Goal: Navigation & Orientation: Find specific page/section

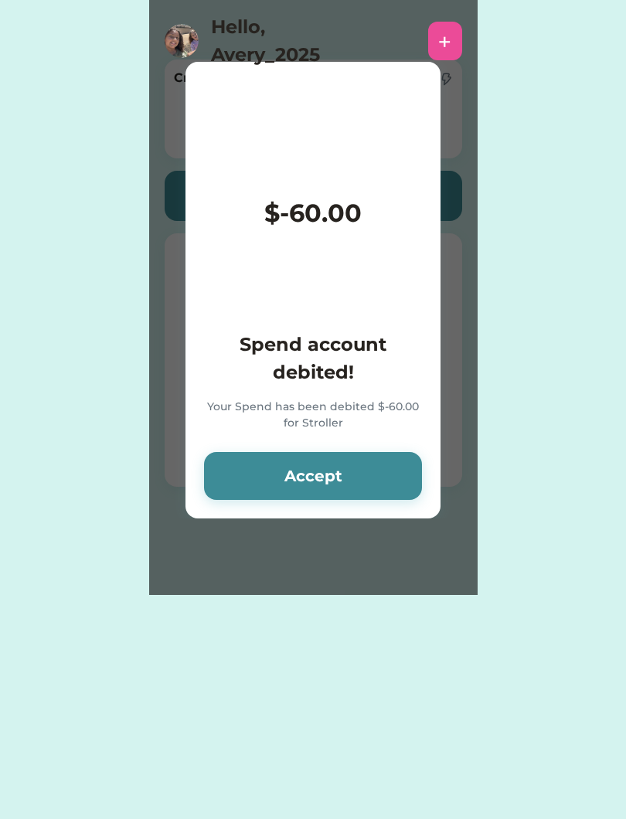
click at [325, 488] on button "Accept" at bounding box center [313, 476] width 218 height 48
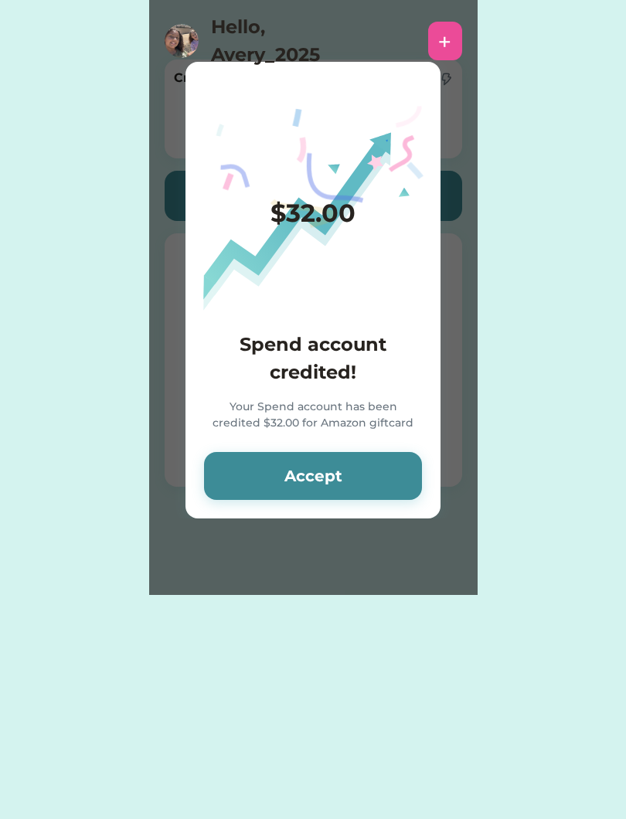
click at [342, 495] on button "Accept" at bounding box center [313, 476] width 218 height 48
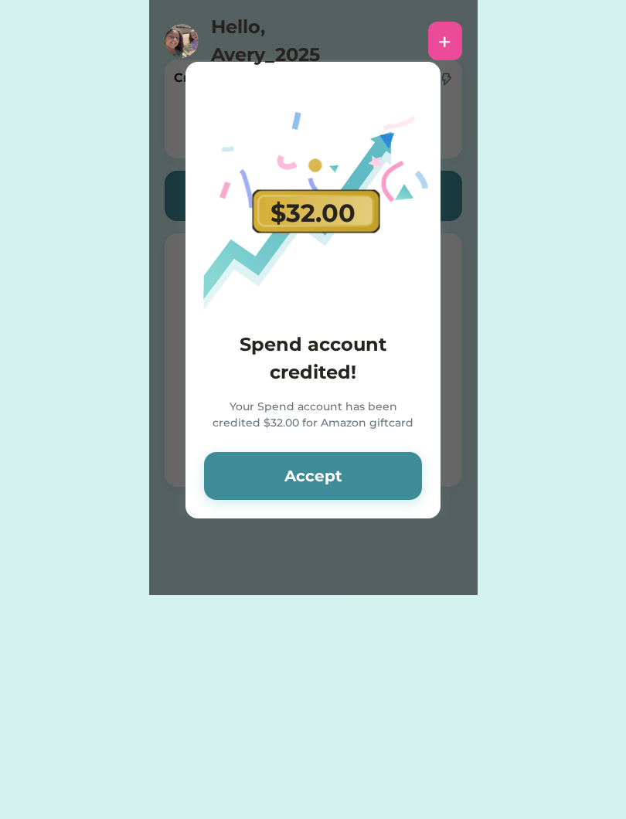
click at [338, 492] on button "Accept" at bounding box center [313, 476] width 218 height 48
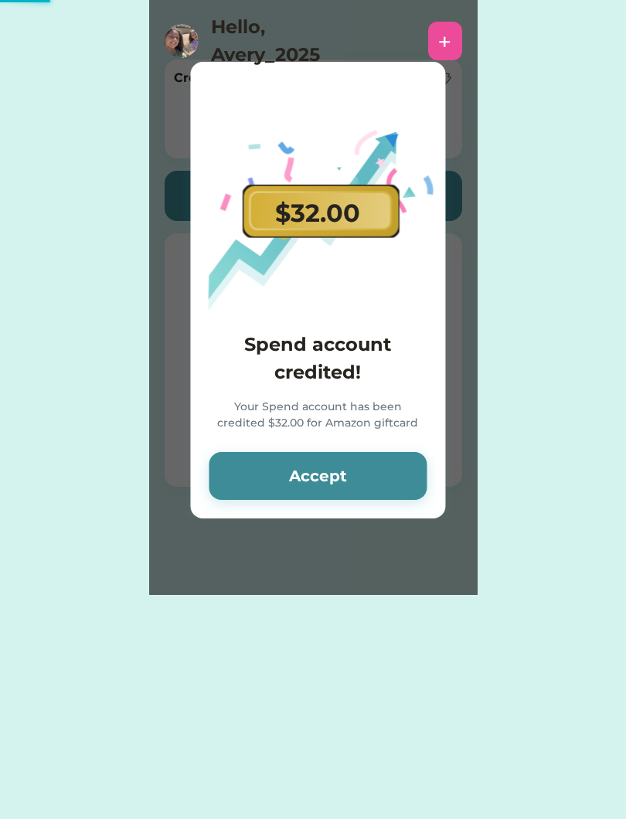
click at [332, 499] on button "Accept" at bounding box center [318, 476] width 218 height 48
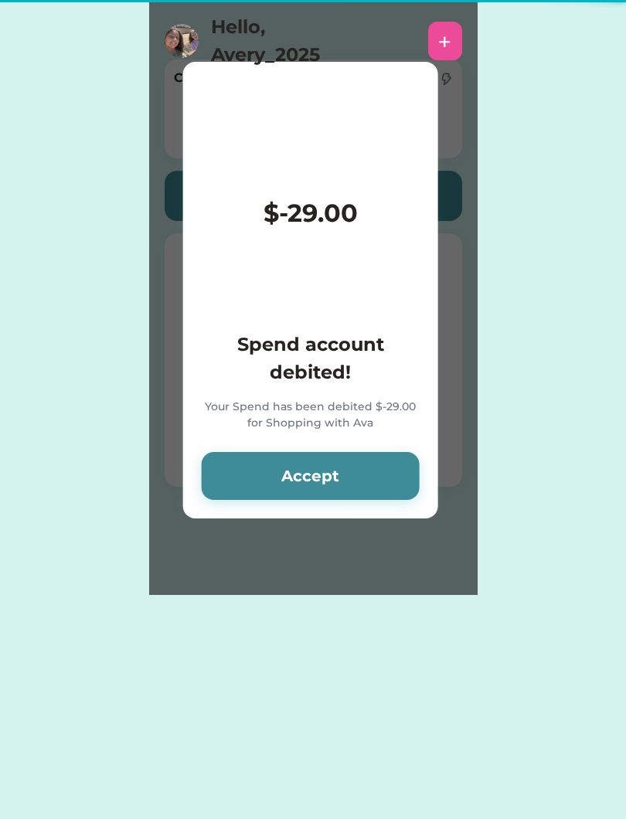
click at [335, 484] on button "Accept" at bounding box center [311, 476] width 218 height 48
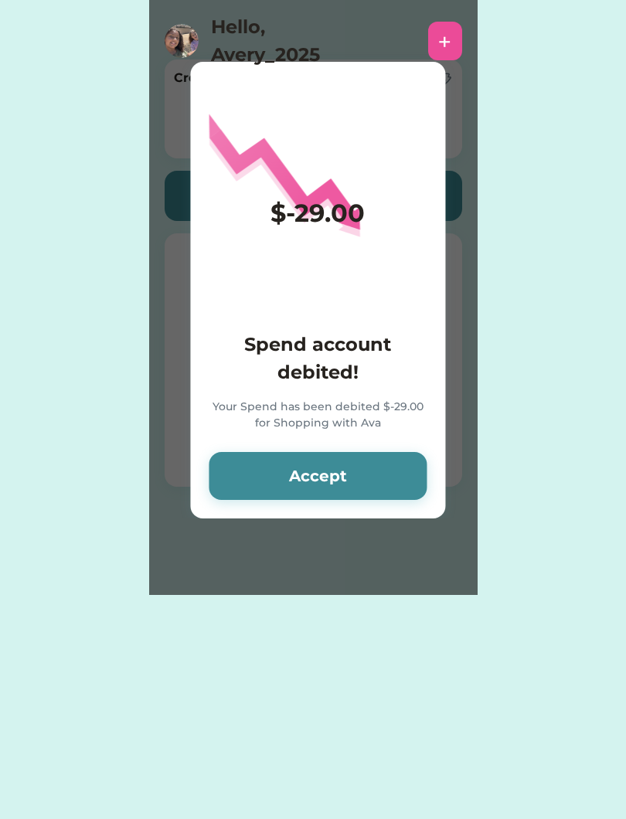
click at [335, 485] on button "Accept" at bounding box center [318, 476] width 218 height 48
click at [335, 488] on button "Accept" at bounding box center [318, 476] width 218 height 48
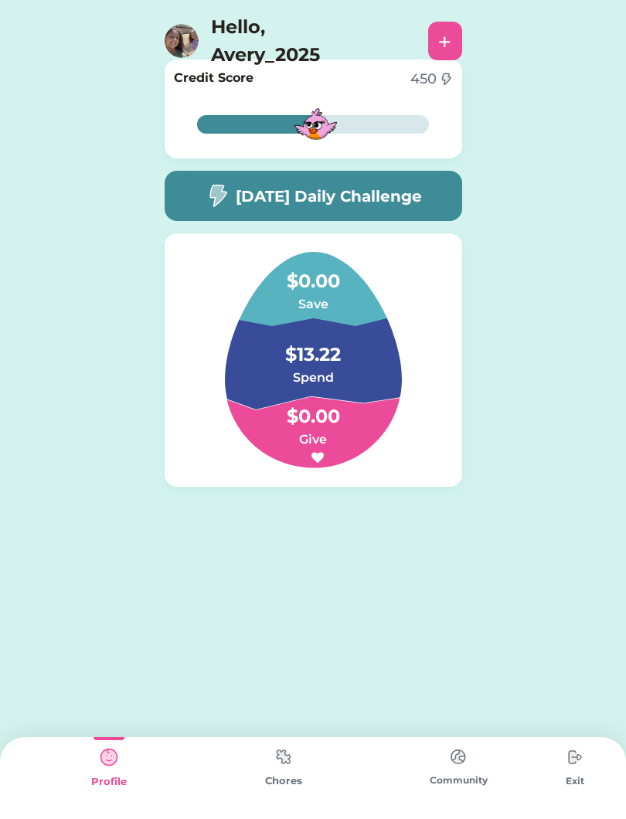
click at [334, 489] on div "53% 53% Credit Score 450 53% 53% [DATE] Daily Challenge $0.00 Save $13.22 Spend…" at bounding box center [313, 321] width 328 height 548
click at [389, 759] on div "Community" at bounding box center [458, 778] width 175 height 82
